Goal: Answer question/provide support: Share knowledge or assist other users

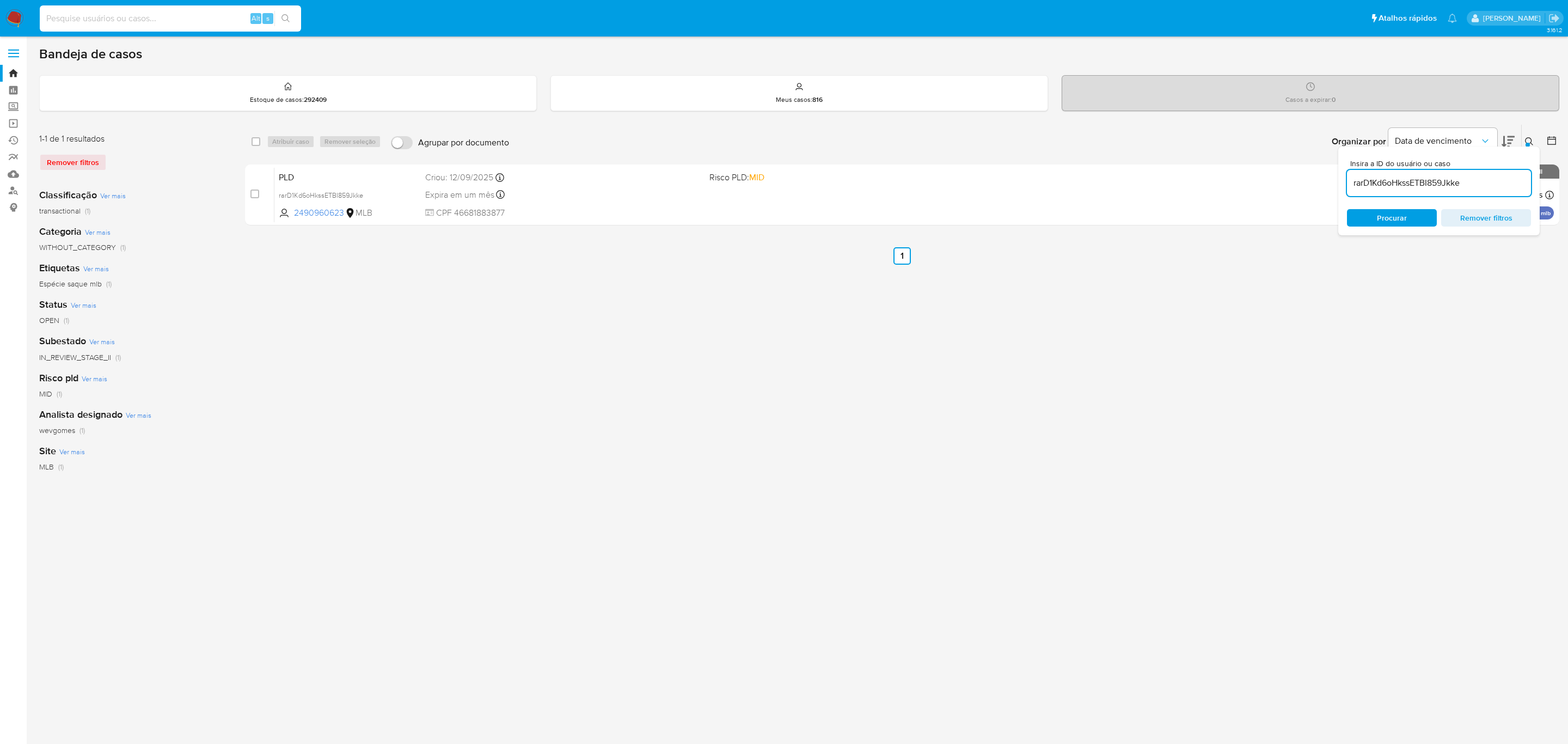
drag, startPoint x: 136, startPoint y: 12, endPoint x: 129, endPoint y: 13, distance: 7.1
click at [135, 12] on input at bounding box center [170, 18] width 261 height 14
paste input "Q0noGqnbaXkddGCwNIeiVVcx"
type input "Q0noGqnbaXkddGCwNIeiVVcx"
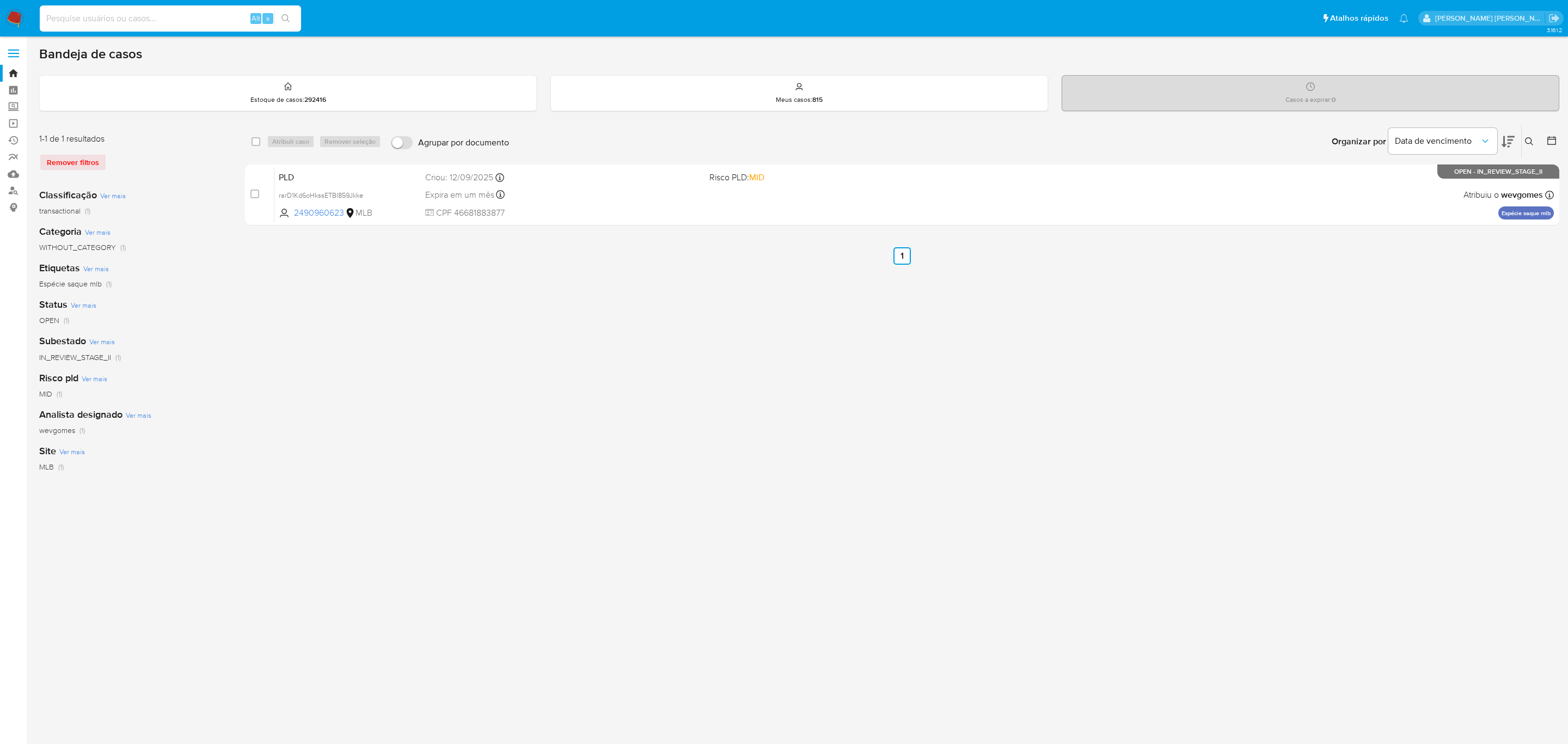
click at [172, 12] on input at bounding box center [170, 18] width 261 height 14
paste input "Q0noGqnbaXkddGCwNIeiVVcx"
type input "Q0noGqnbaXkddGCwNIeiVVcx"
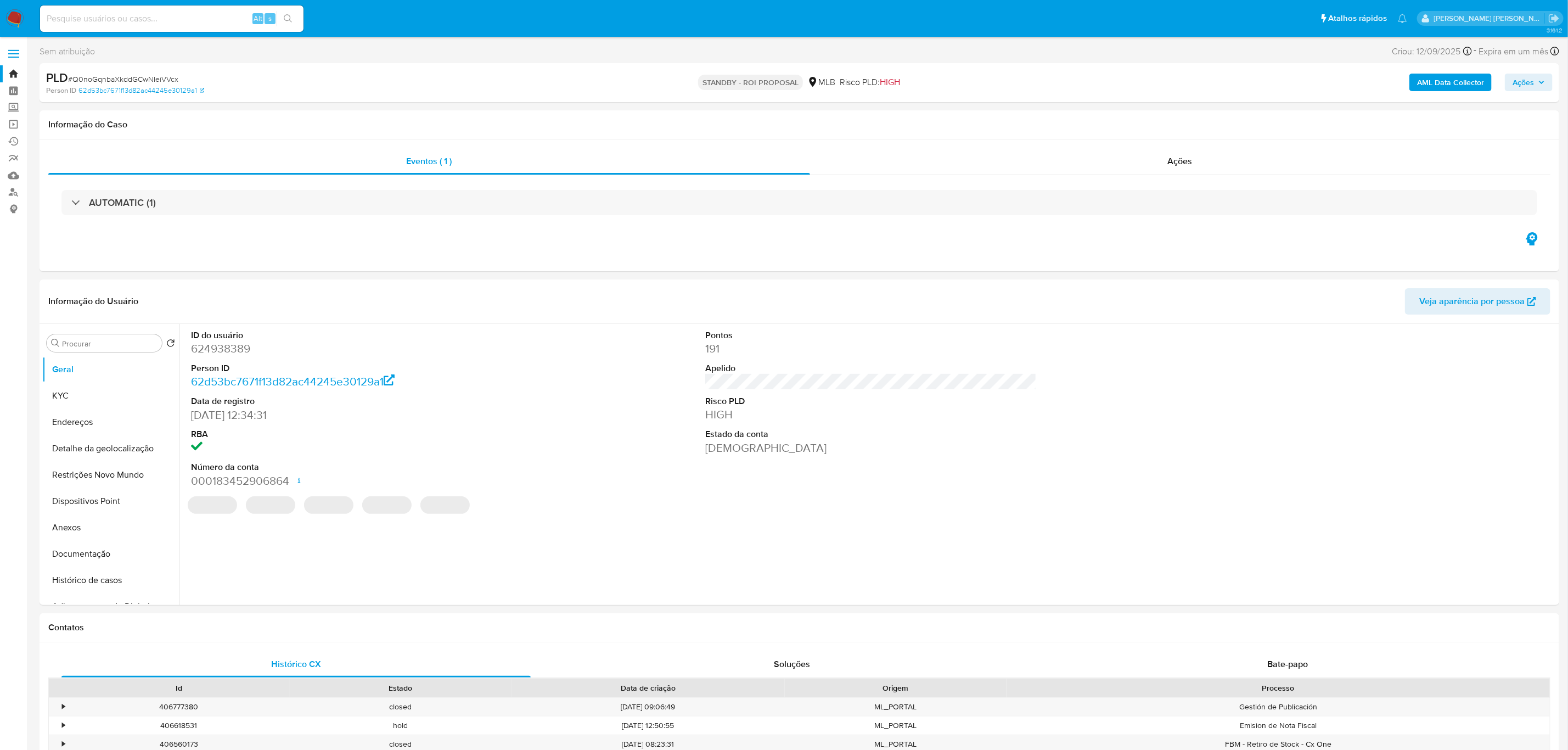
select select "10"
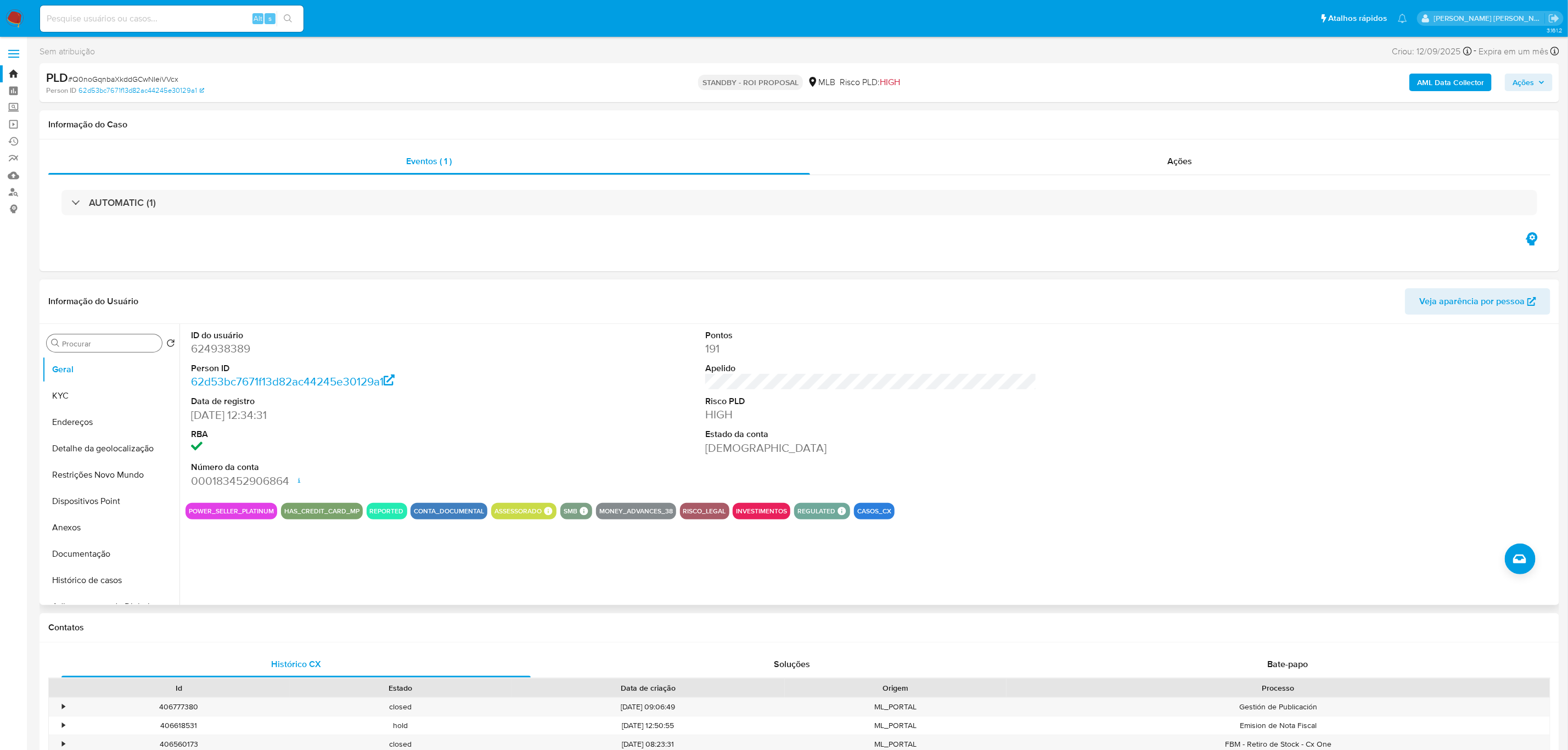
click at [109, 342] on input "Procurar" at bounding box center [110, 344] width 96 height 10
type input "item"
click at [76, 402] on button "Items" at bounding box center [107, 395] width 128 height 27
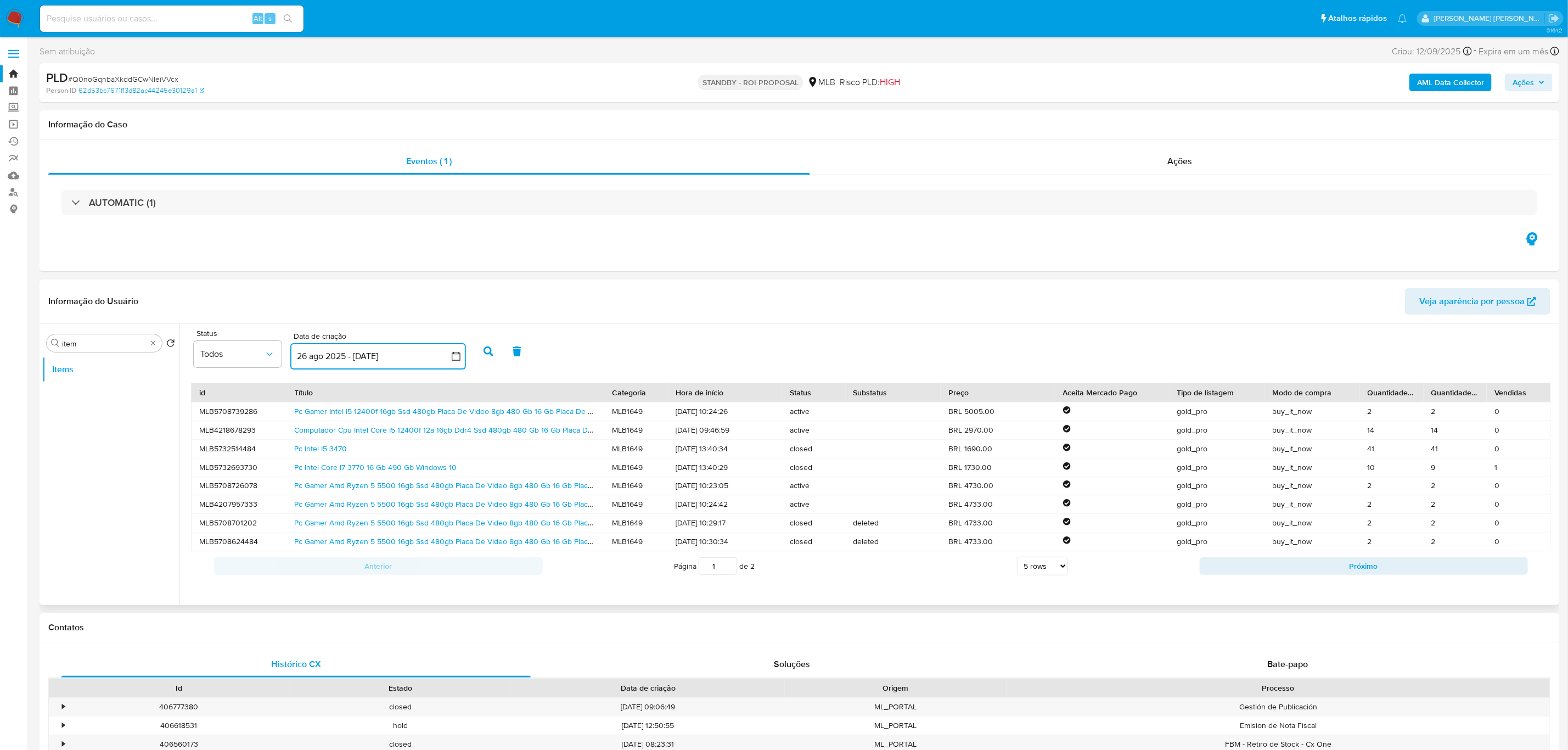
click at [453, 356] on icon "button" at bounding box center [456, 356] width 11 height 11
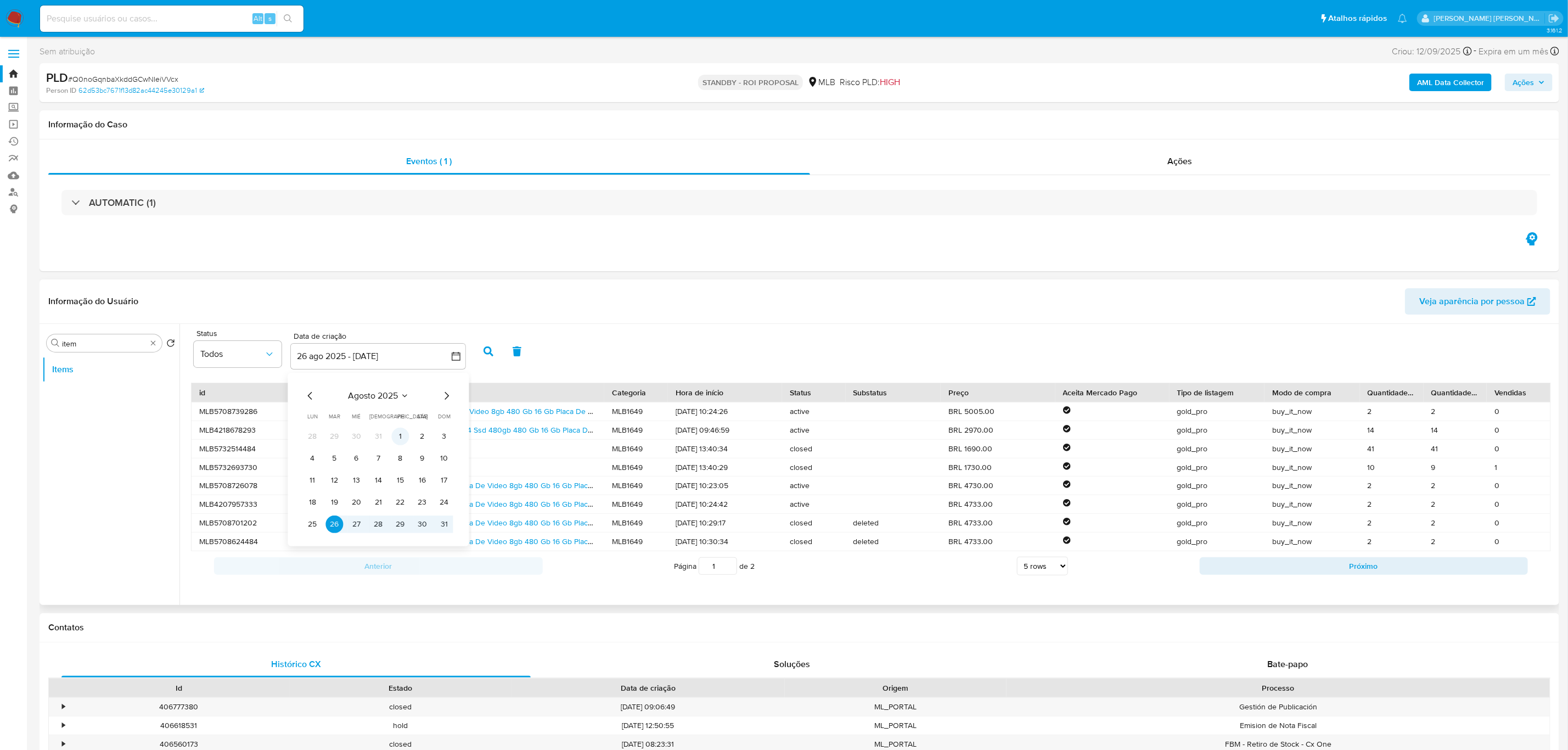
click at [401, 437] on button "1" at bounding box center [401, 436] width 17 height 17
click at [442, 500] on button "31" at bounding box center [445, 524] width 17 height 17
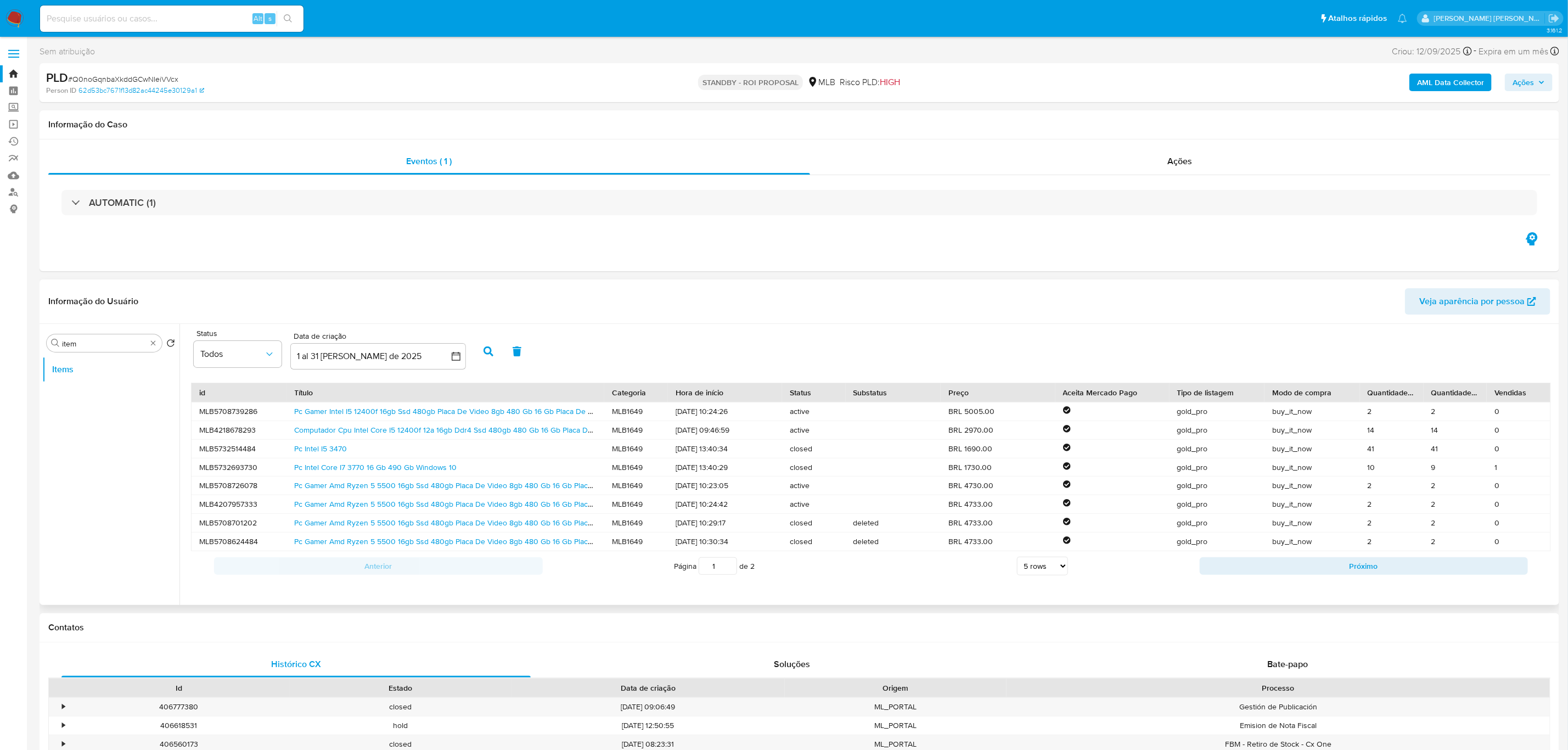
click at [488, 346] on button "button" at bounding box center [488, 351] width 28 height 27
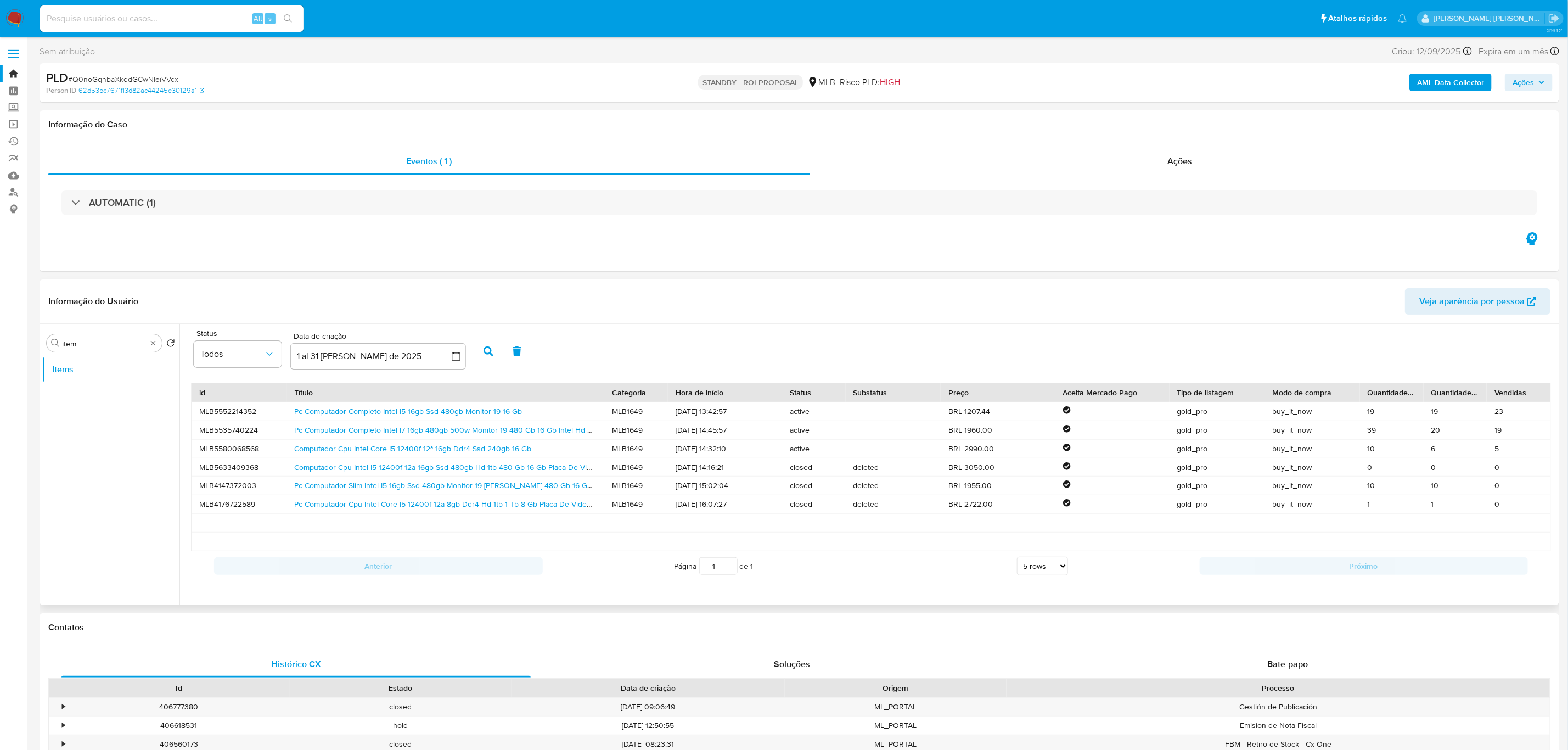
click at [630, 293] on header "Informação do Usuário Veja aparência por pessoa" at bounding box center [799, 301] width 1502 height 27
